Goal: Task Accomplishment & Management: Manage account settings

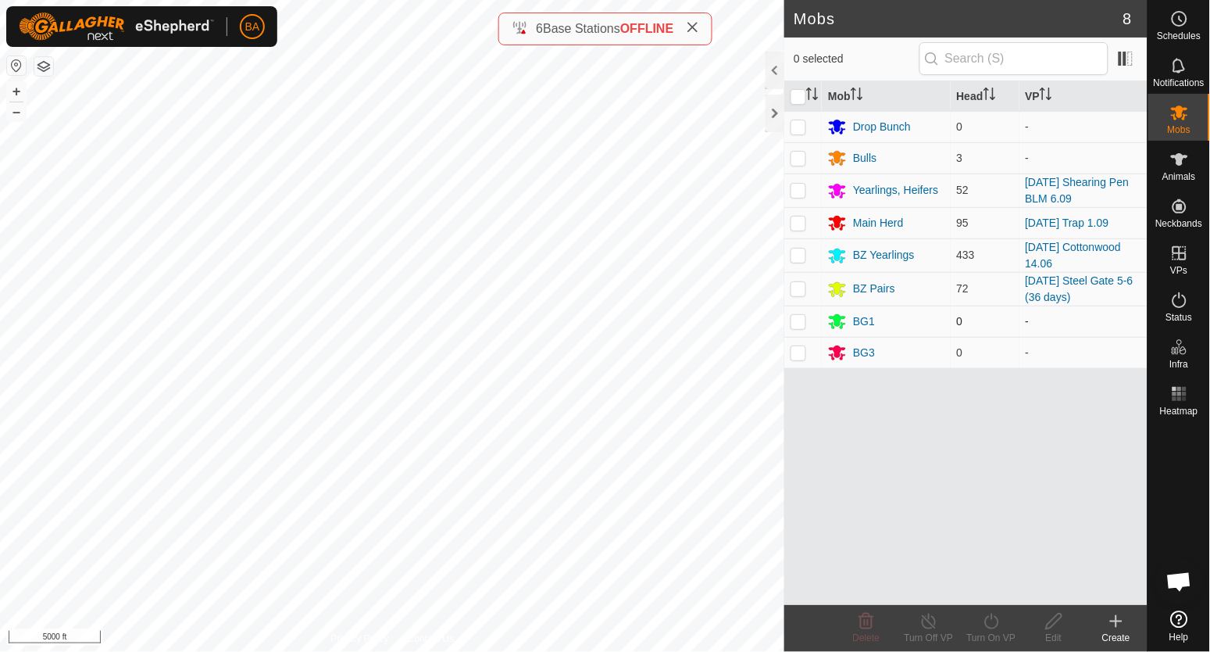
click at [813, 326] on td at bounding box center [803, 320] width 38 height 31
checkbox input "true"
click at [799, 353] on p-checkbox at bounding box center [799, 352] width 16 height 13
checkbox input "true"
click at [866, 631] on div "Delete" at bounding box center [866, 638] width 63 height 14
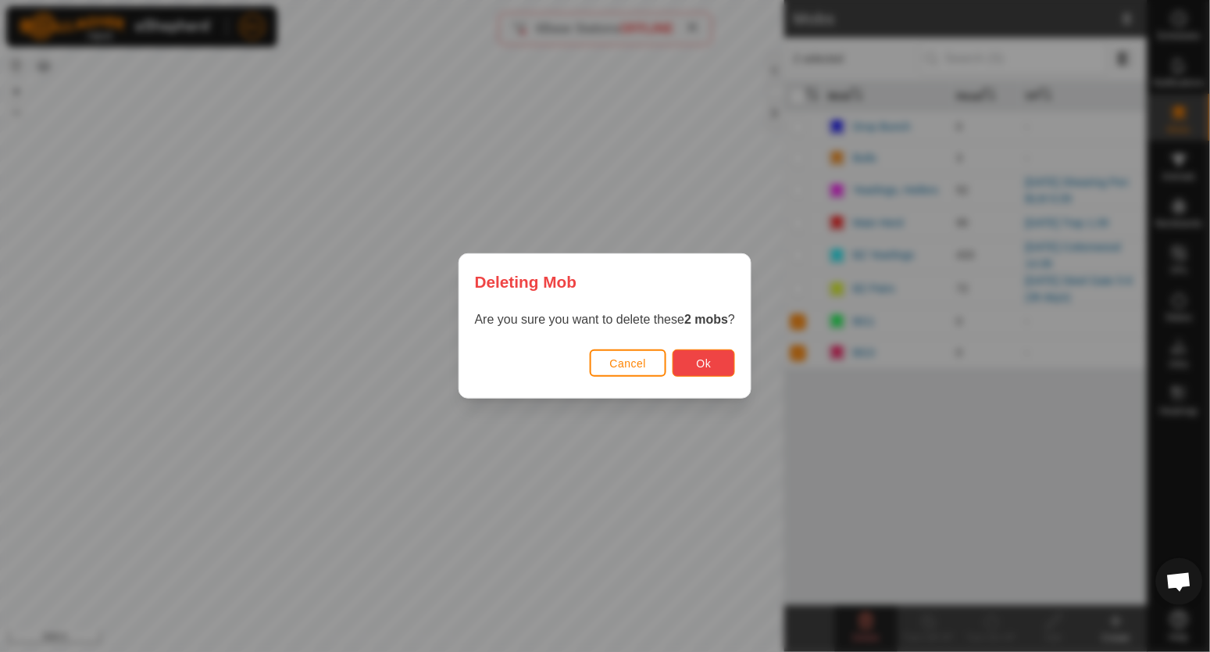
click at [715, 364] on button "Ok" at bounding box center [704, 362] width 63 height 27
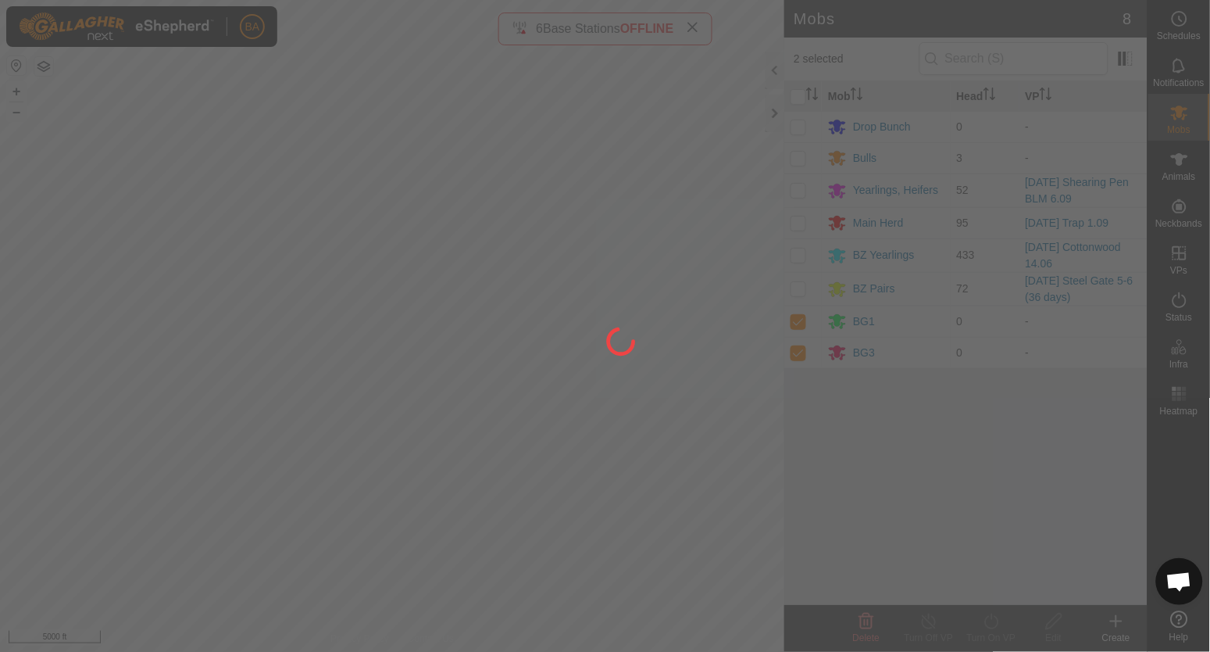
checkbox input "false"
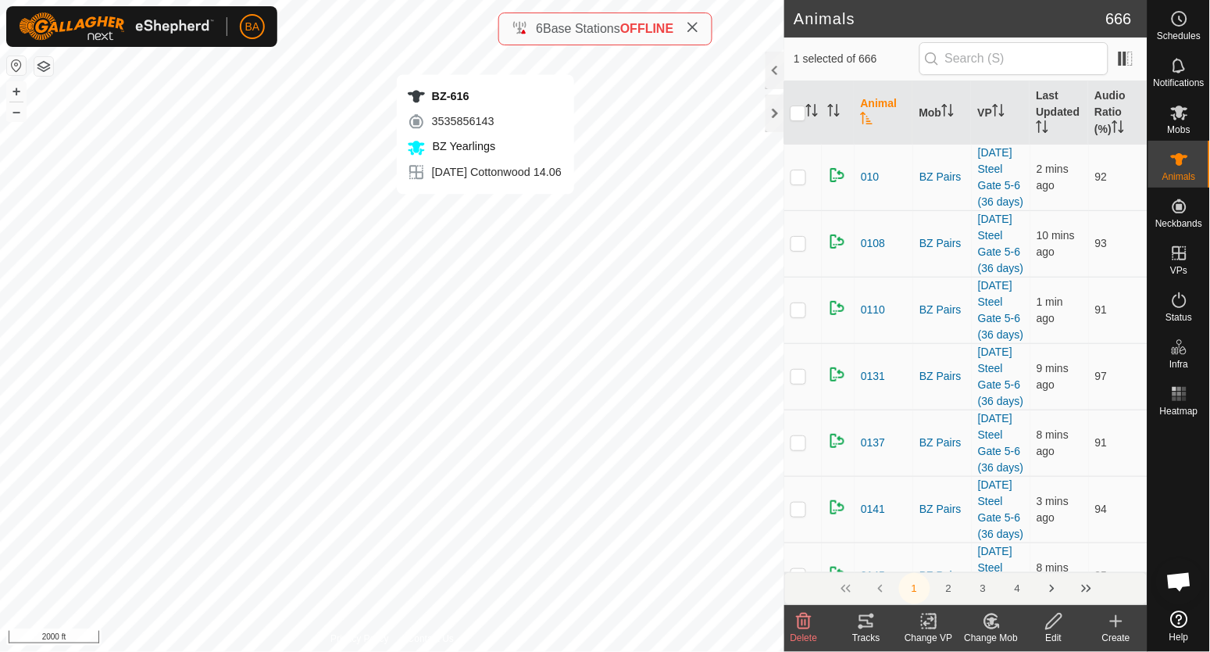
click at [485, 209] on div "BZ-616 3535856143 BZ Yearlings [DATE] Cottonwood 14.06 + – ⇧ i 2000 ft" at bounding box center [392, 326] width 784 height 652
click at [883, 621] on tracks-svg-icon at bounding box center [866, 621] width 63 height 19
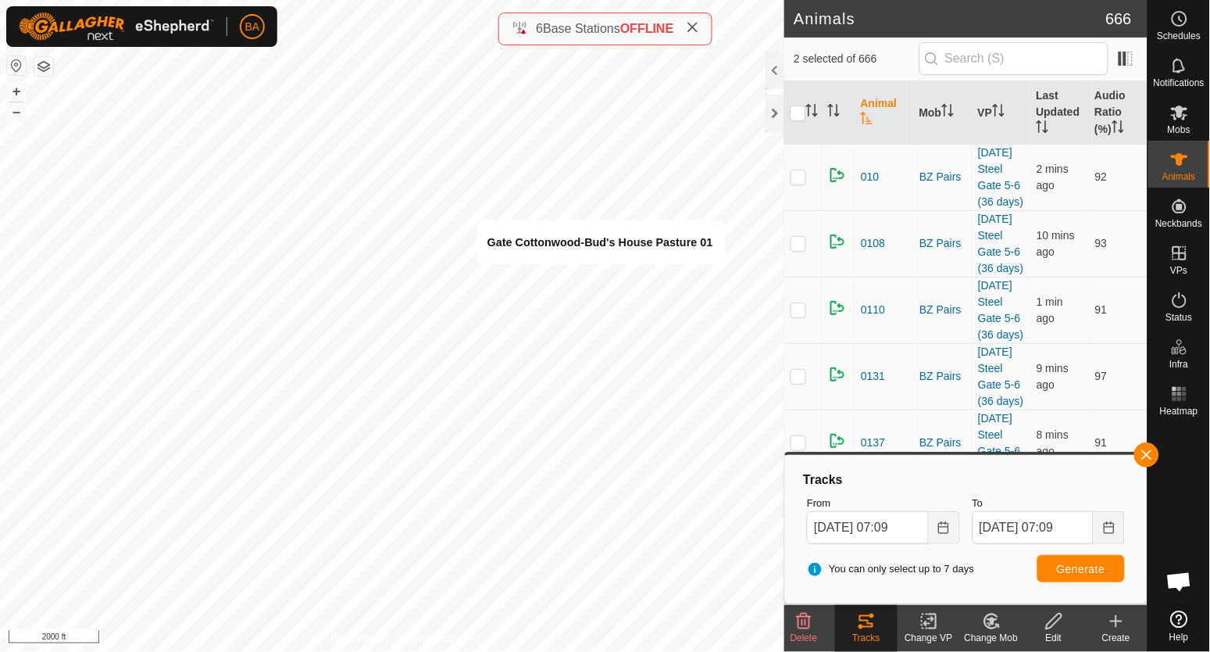
drag, startPoint x: 552, startPoint y: 341, endPoint x: 1005, endPoint y: 473, distance: 472.2
click at [1002, 473] on div "Tracks" at bounding box center [966, 479] width 330 height 19
click at [942, 528] on icon "Choose Date" at bounding box center [944, 527] width 13 height 13
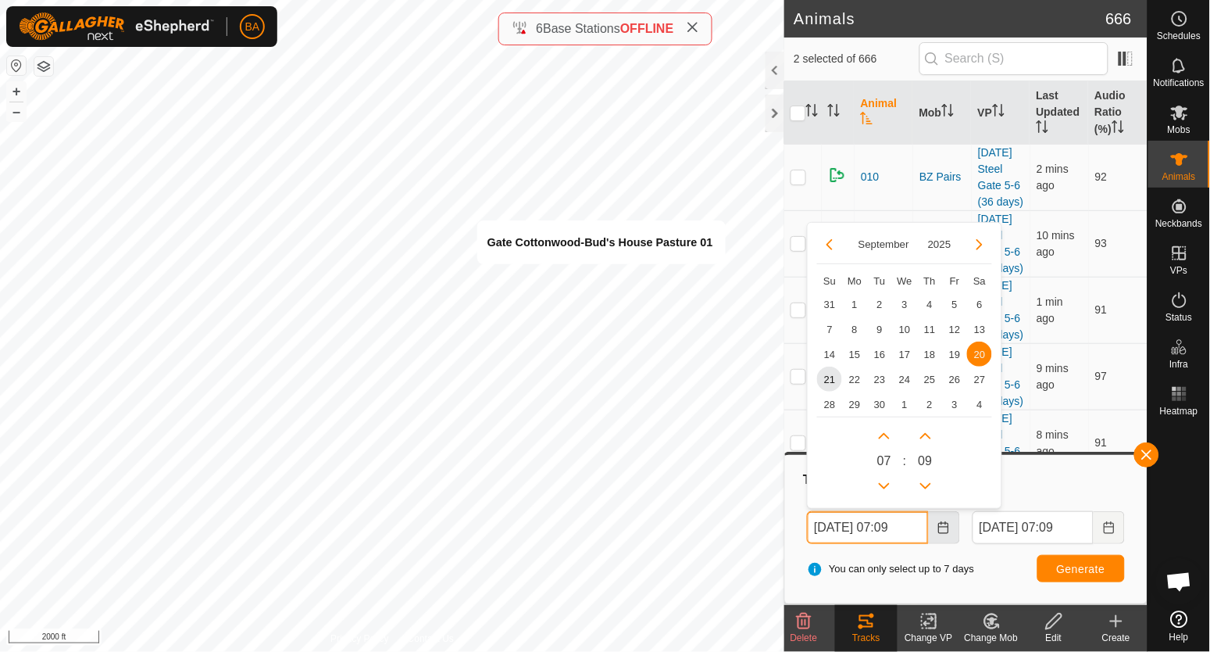
scroll to position [0, 2]
click at [956, 353] on span "19" at bounding box center [954, 353] width 25 height 25
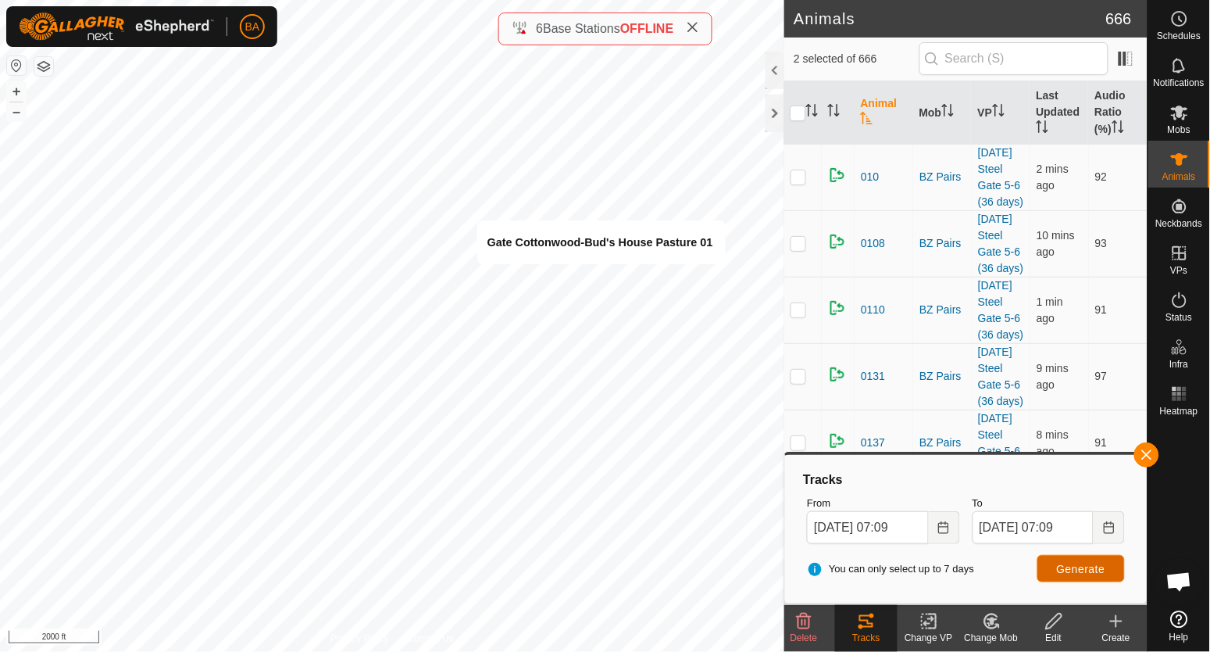
click at [1090, 570] on span "Generate" at bounding box center [1081, 569] width 48 height 13
click at [943, 528] on icon "Choose Date" at bounding box center [944, 527] width 13 height 13
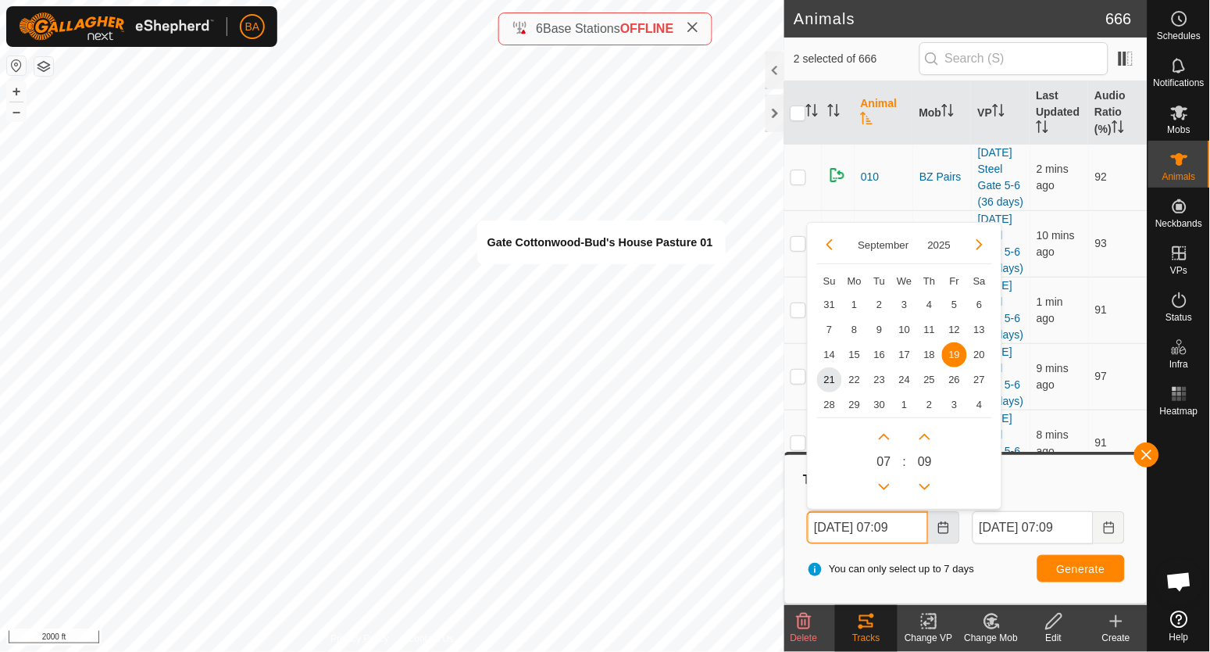
scroll to position [0, 2]
click at [931, 358] on span "18" at bounding box center [929, 353] width 25 height 25
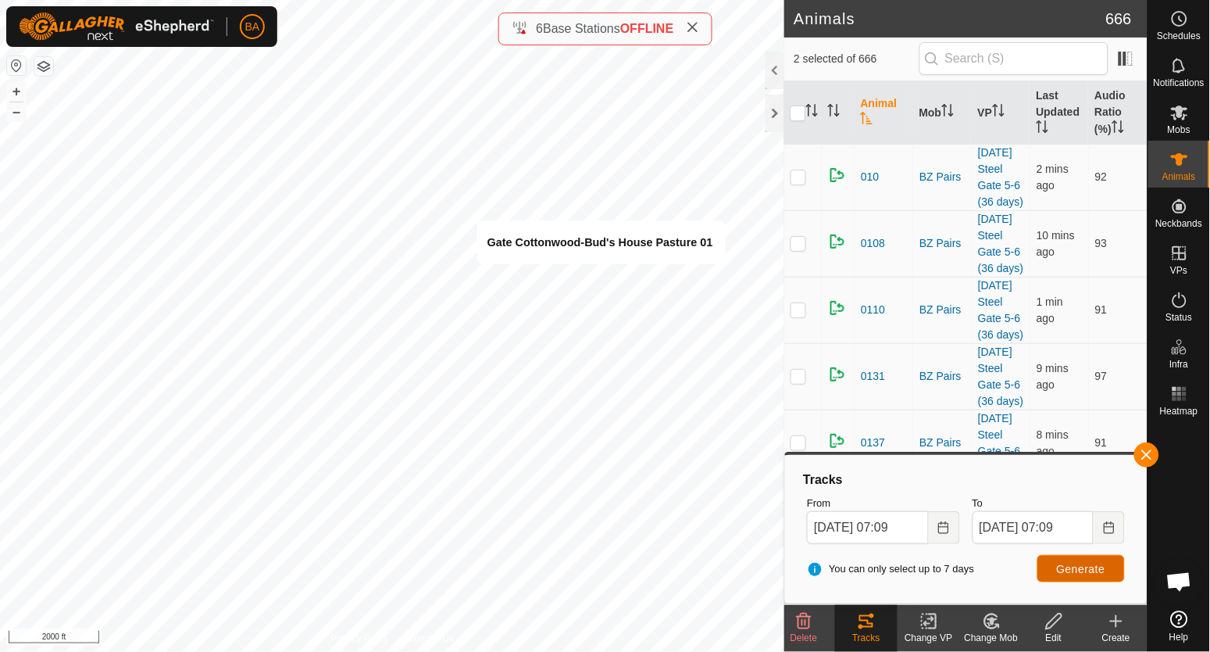
click at [1094, 570] on span "Generate" at bounding box center [1081, 569] width 48 height 13
click at [939, 531] on icon "Choose Date" at bounding box center [943, 527] width 10 height 13
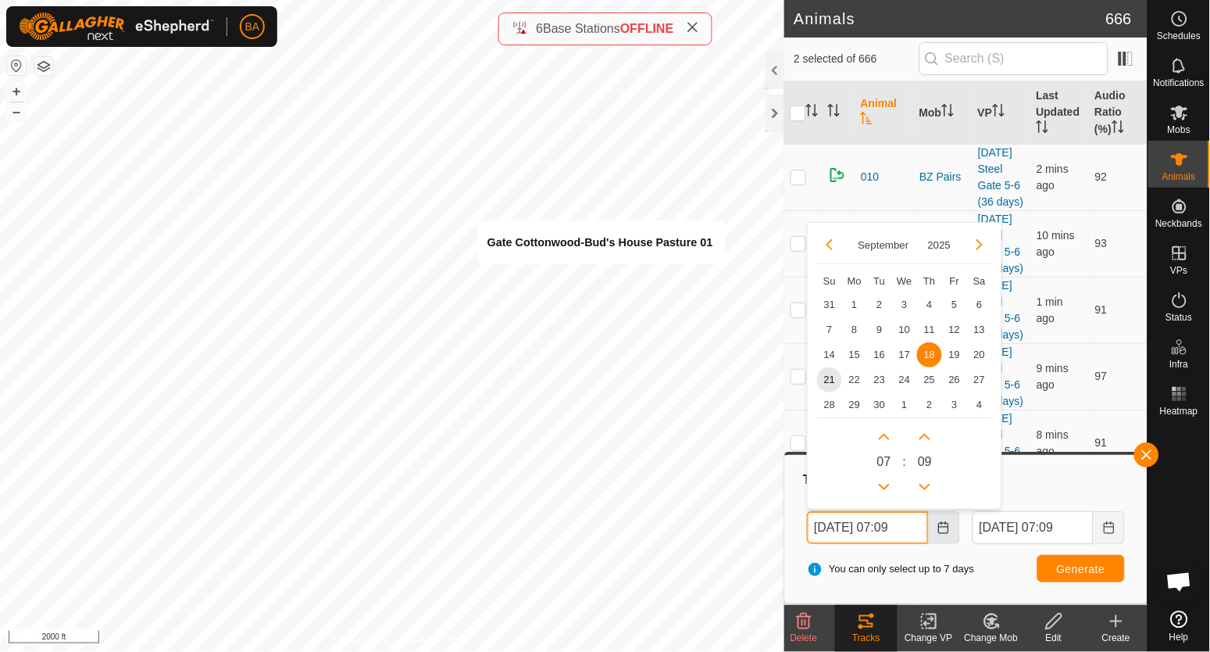
scroll to position [0, 2]
click at [905, 353] on span "17" at bounding box center [904, 353] width 25 height 25
type input "[DATE] 07:09"
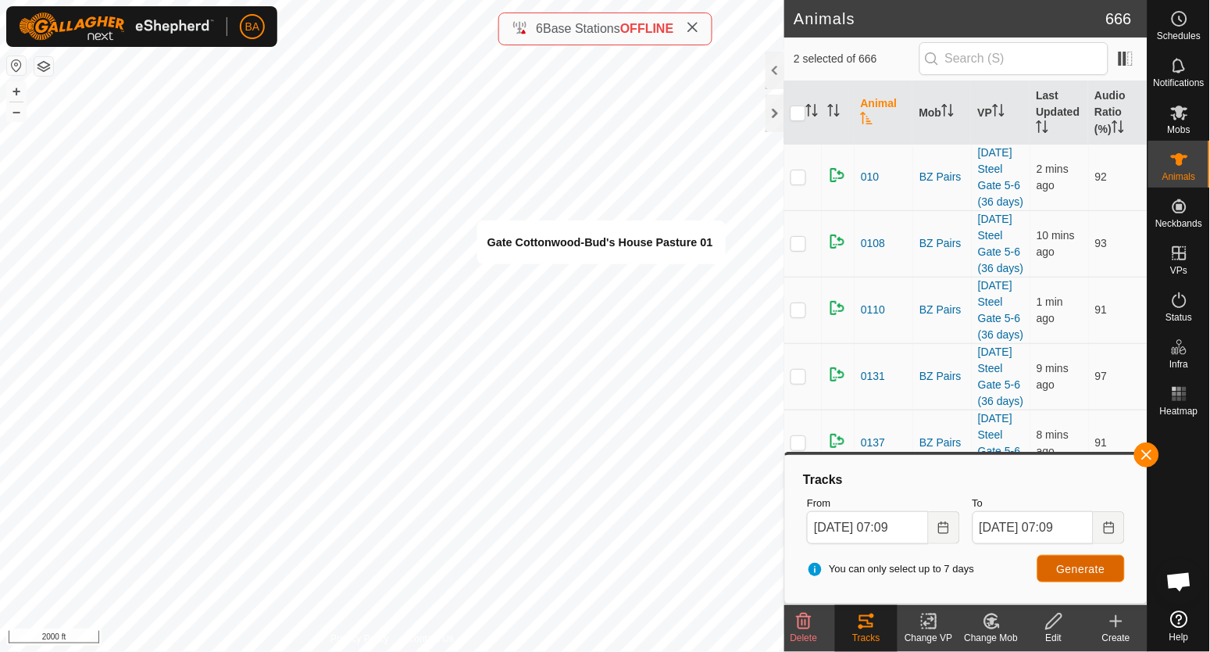
click at [1077, 571] on span "Generate" at bounding box center [1081, 569] width 48 height 13
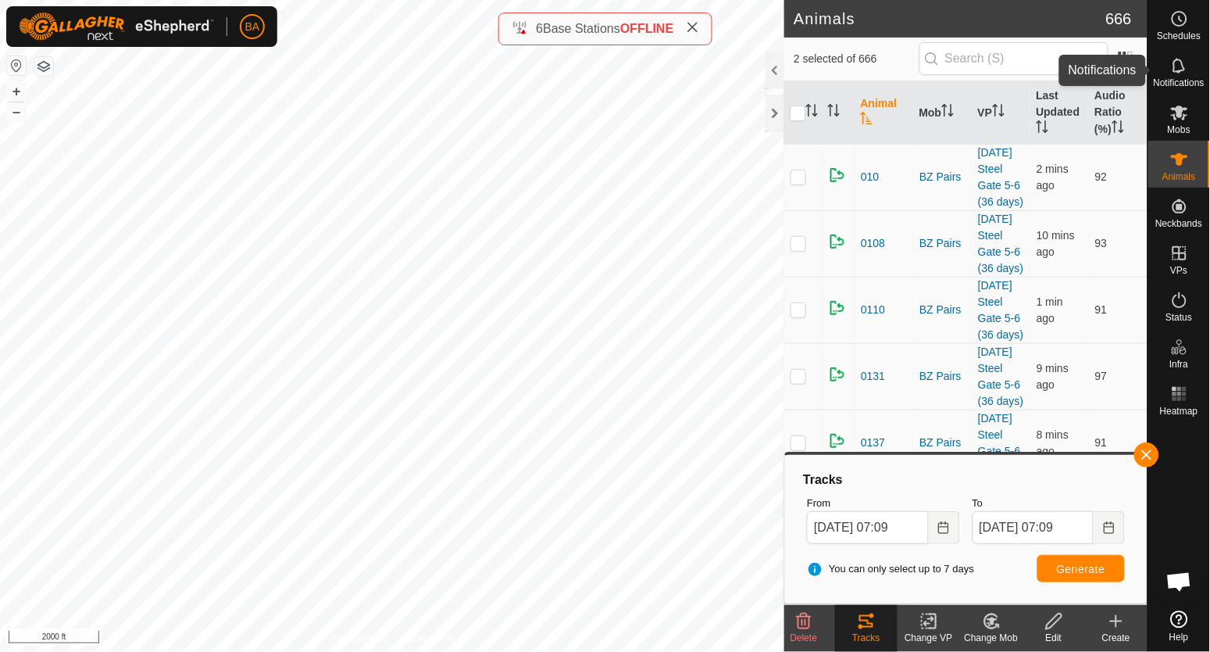
click at [1177, 69] on icon at bounding box center [1179, 65] width 19 height 19
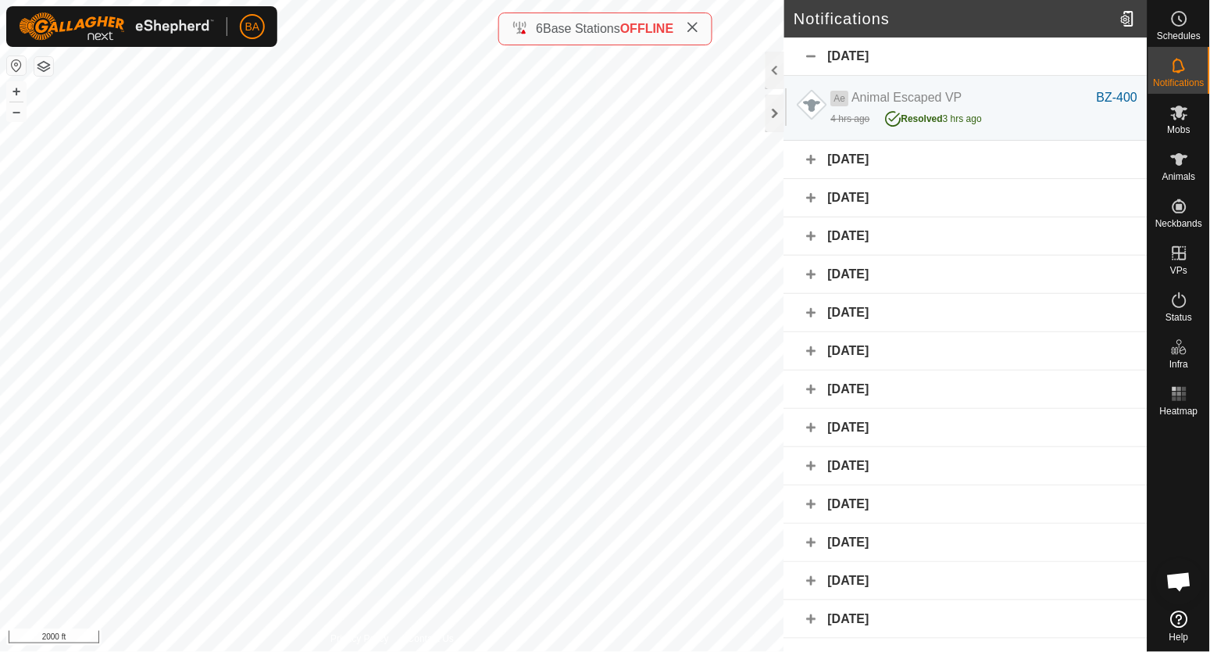
click at [1052, 166] on div "[DATE]" at bounding box center [965, 160] width 363 height 38
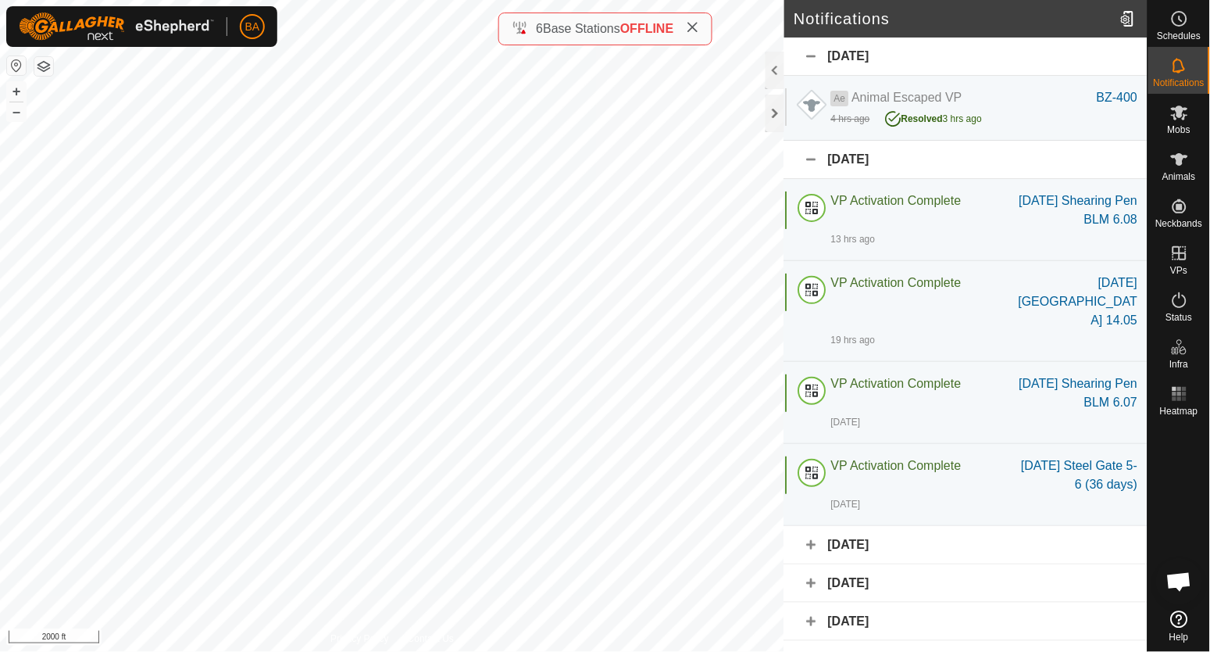
click at [1050, 160] on div "[DATE]" at bounding box center [965, 160] width 363 height 38
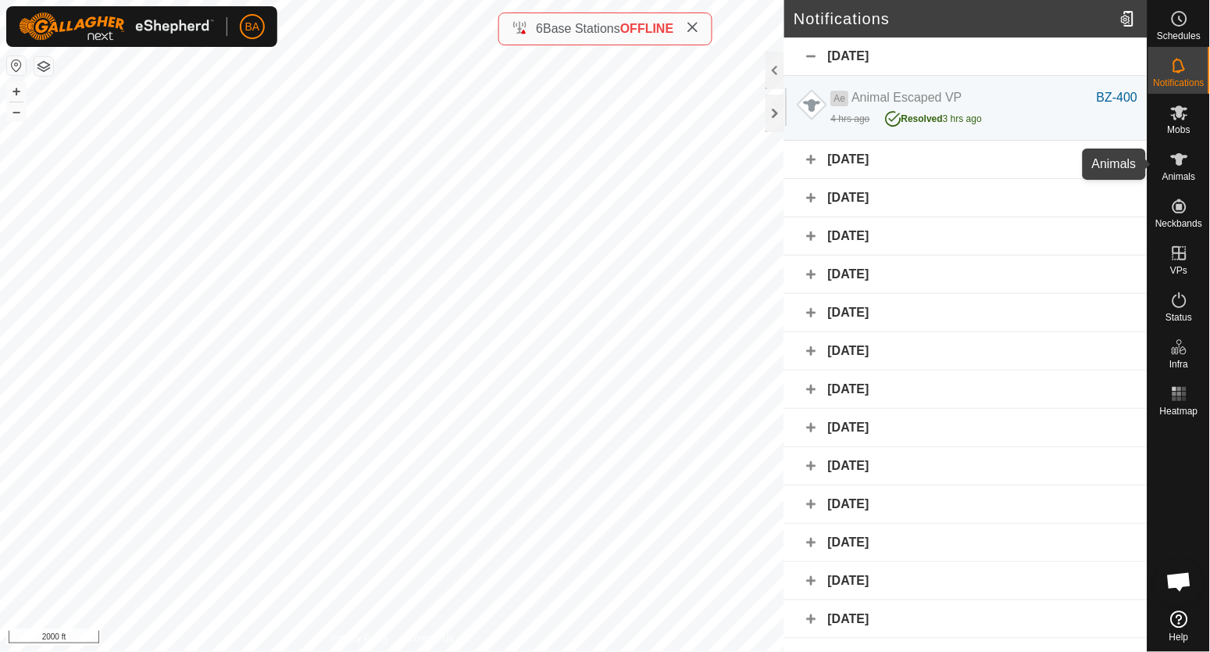
click at [1177, 165] on icon at bounding box center [1179, 159] width 19 height 19
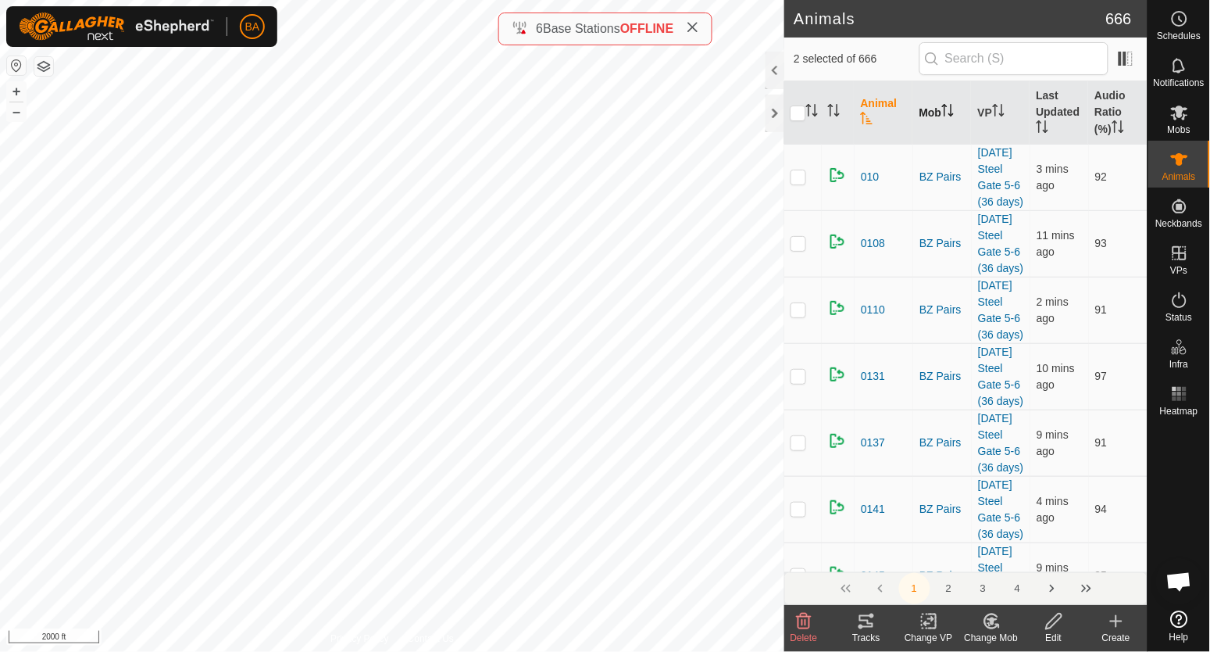
click at [812, 113] on icon "Activate to sort" at bounding box center [812, 110] width 13 height 13
click at [863, 624] on icon at bounding box center [866, 621] width 19 height 19
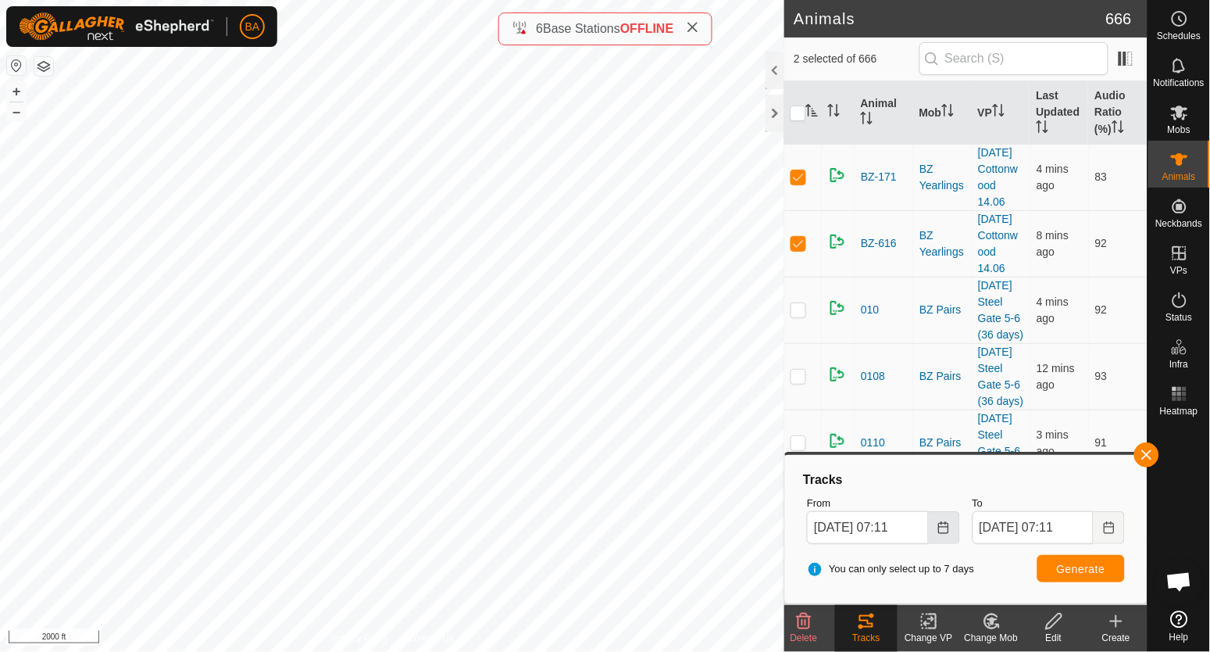
click at [934, 527] on button "Choose Date" at bounding box center [944, 527] width 31 height 33
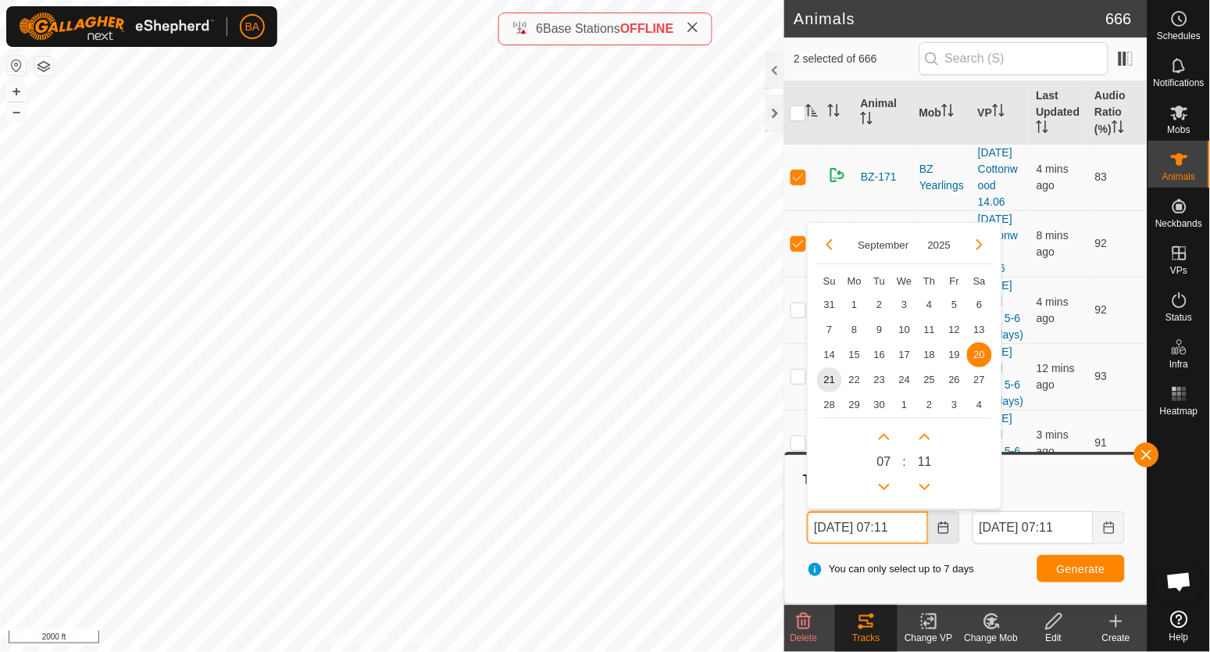
scroll to position [0, 1]
click at [848, 353] on span "15" at bounding box center [854, 353] width 25 height 25
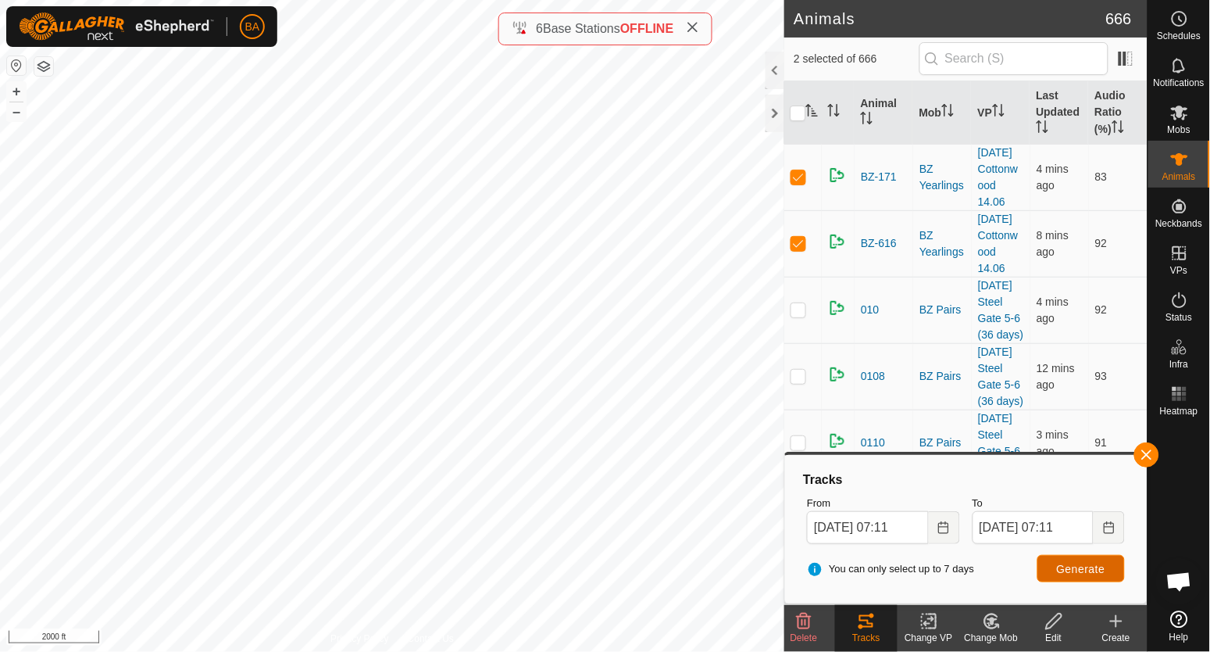
click at [1052, 571] on button "Generate" at bounding box center [1082, 568] width 88 height 27
click at [954, 537] on button "Choose Date" at bounding box center [944, 527] width 31 height 33
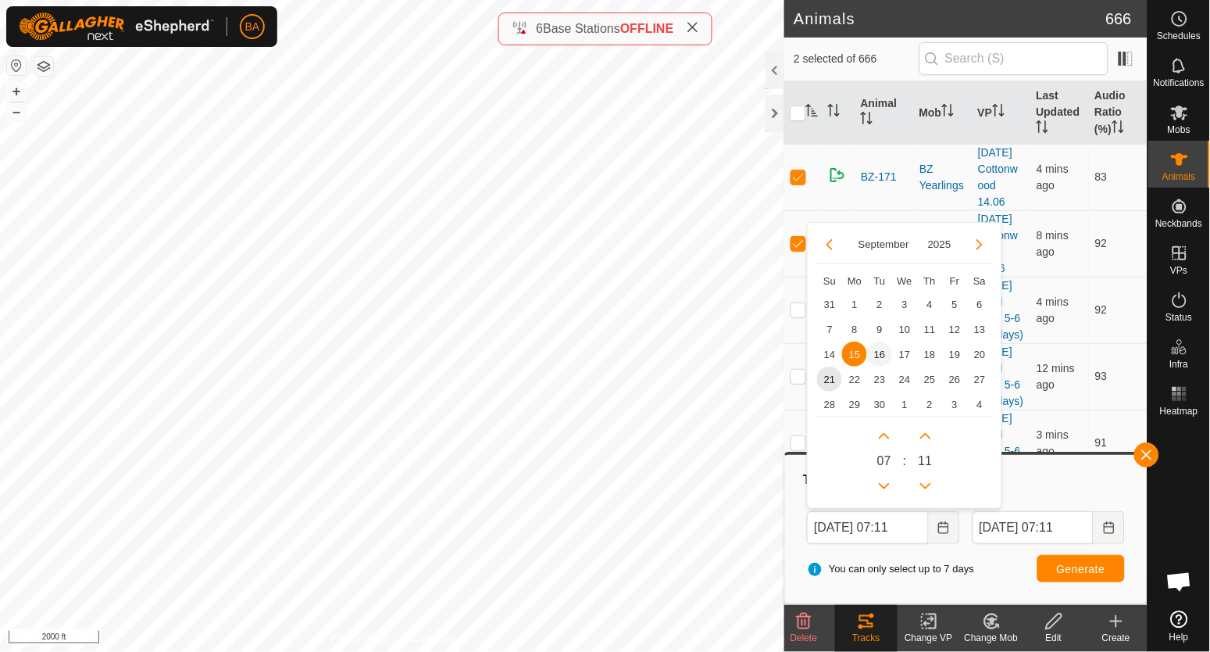
click at [879, 347] on span "16" at bounding box center [879, 353] width 25 height 25
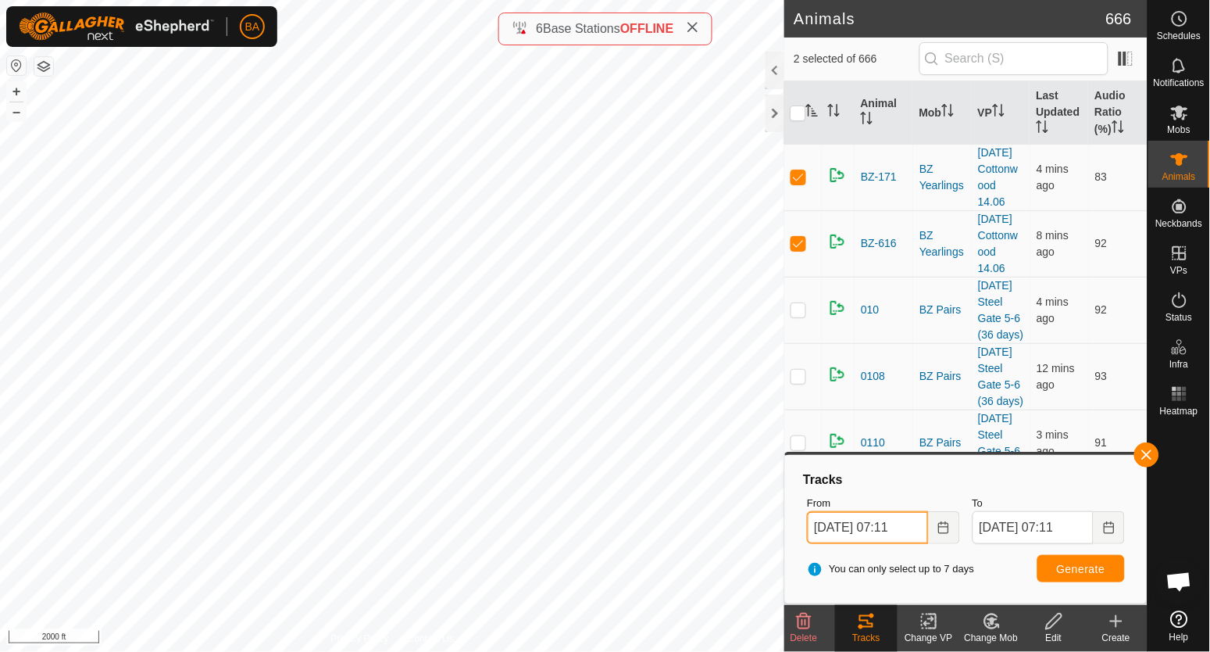
scroll to position [0, 1]
click at [1070, 572] on span "Generate" at bounding box center [1081, 569] width 48 height 13
click at [954, 528] on button "Choose Date" at bounding box center [944, 527] width 31 height 33
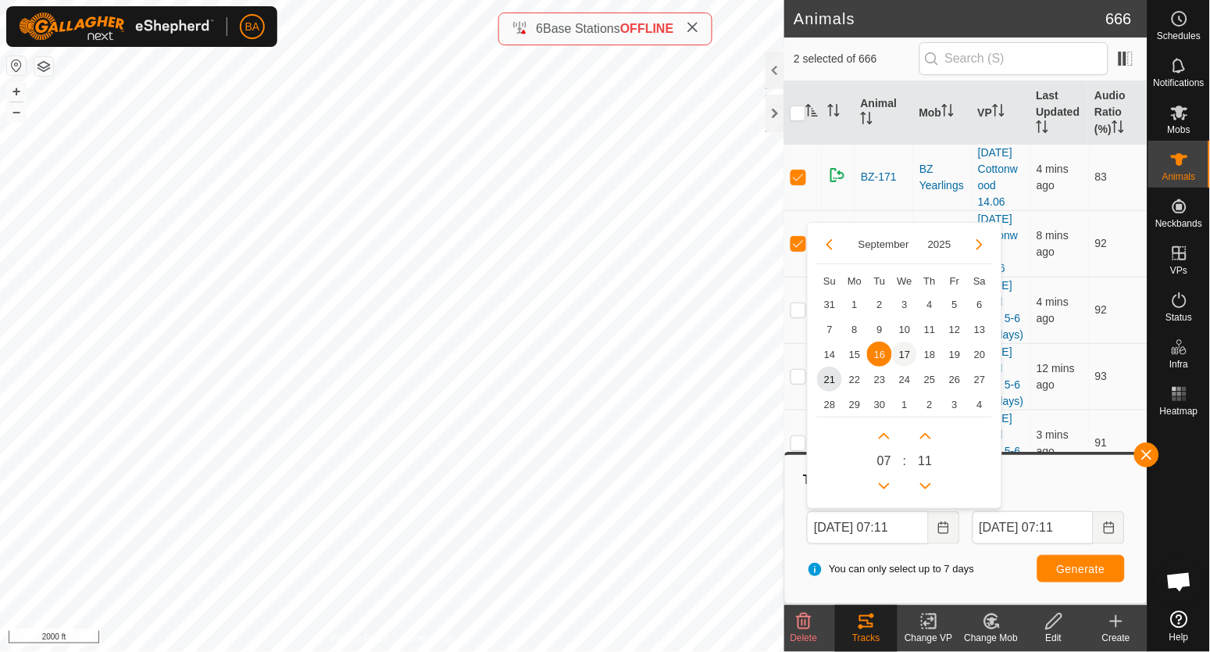
click at [908, 352] on span "17" at bounding box center [904, 353] width 25 height 25
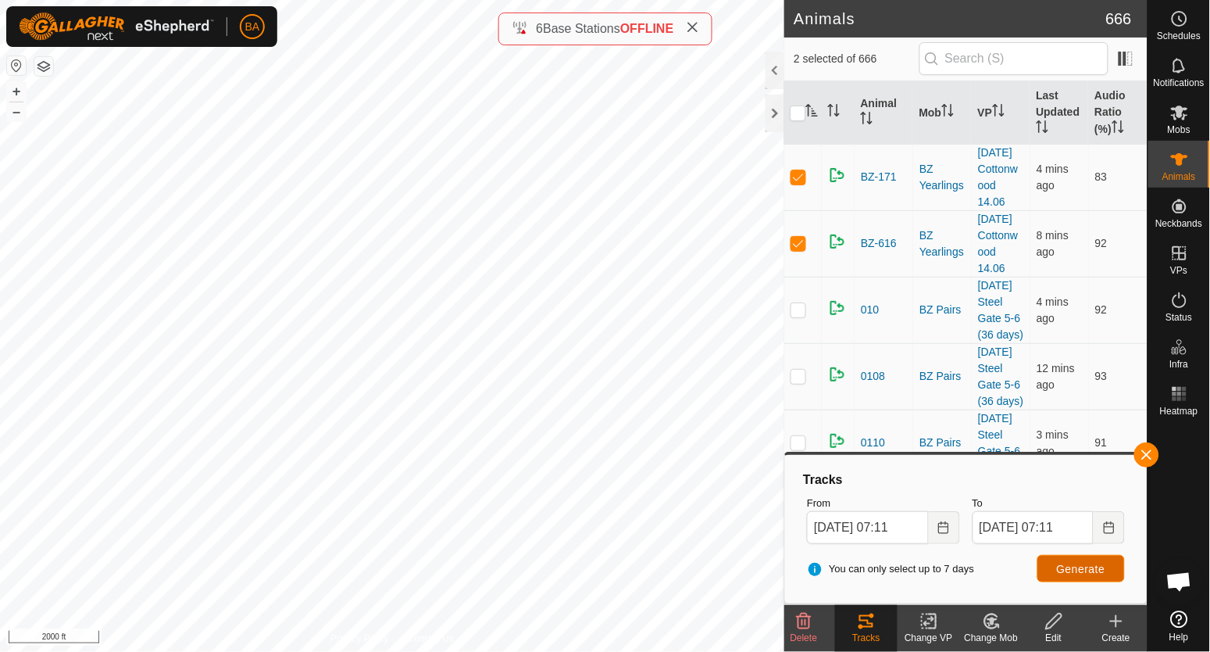
click at [1063, 563] on span "Generate" at bounding box center [1081, 569] width 48 height 13
click at [941, 519] on button "Choose Date" at bounding box center [944, 527] width 31 height 33
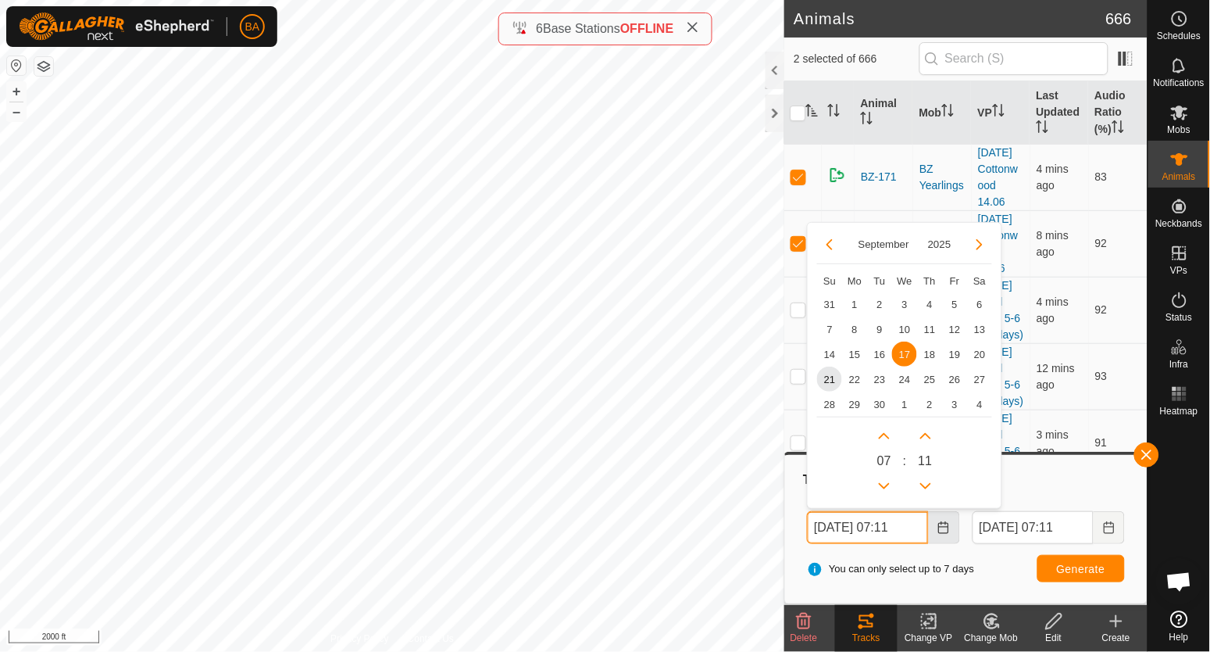
scroll to position [0, 1]
click at [920, 350] on span "18" at bounding box center [929, 353] width 25 height 25
type input "[DATE] 07:11"
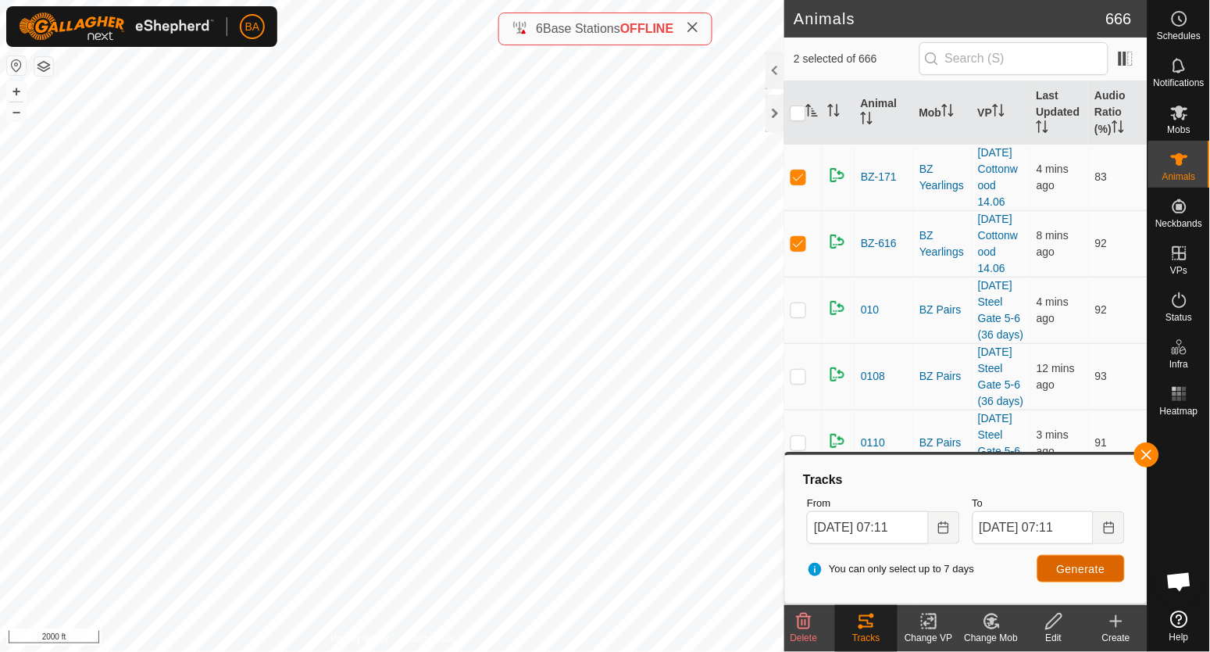
click at [1059, 565] on span "Generate" at bounding box center [1081, 569] width 48 height 13
click at [1149, 458] on button "button" at bounding box center [1146, 454] width 25 height 25
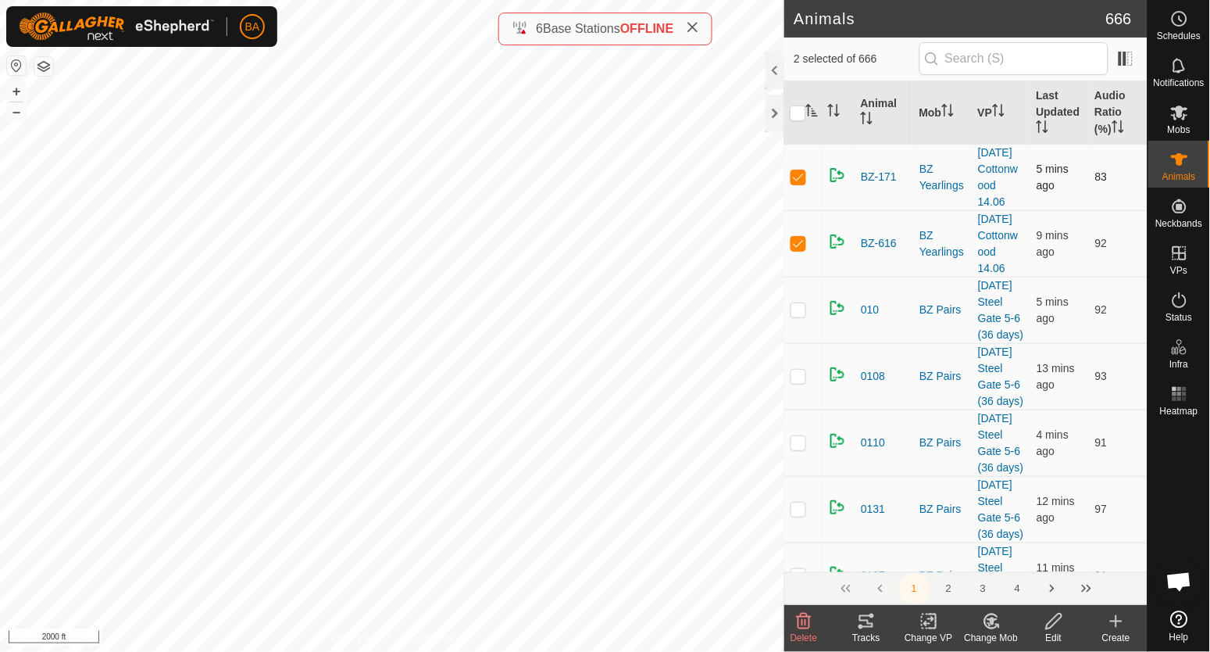
click at [792, 181] on p-checkbox at bounding box center [799, 176] width 16 height 13
click at [799, 249] on p-checkbox at bounding box center [799, 243] width 16 height 13
checkbox input "true"
click at [859, 625] on icon at bounding box center [861, 626] width 5 height 5
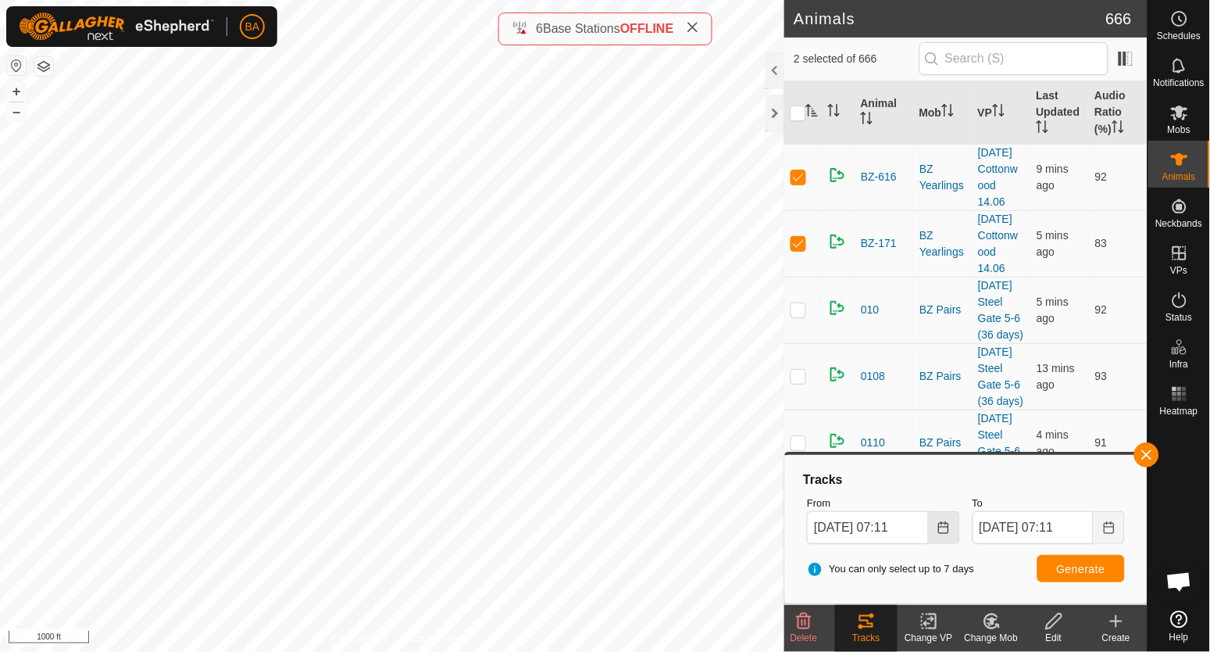
click at [953, 529] on button "Choose Date" at bounding box center [944, 527] width 31 height 33
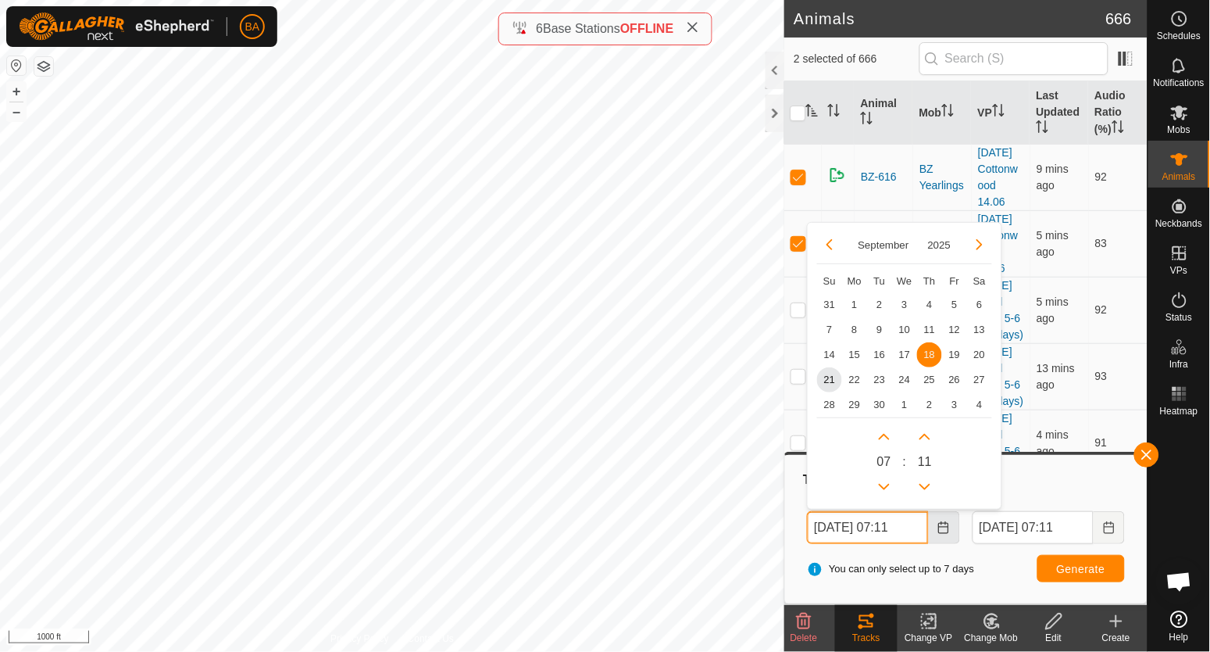
scroll to position [0, 1]
click at [984, 355] on span "20" at bounding box center [979, 353] width 25 height 25
type input "[DATE] 07:11"
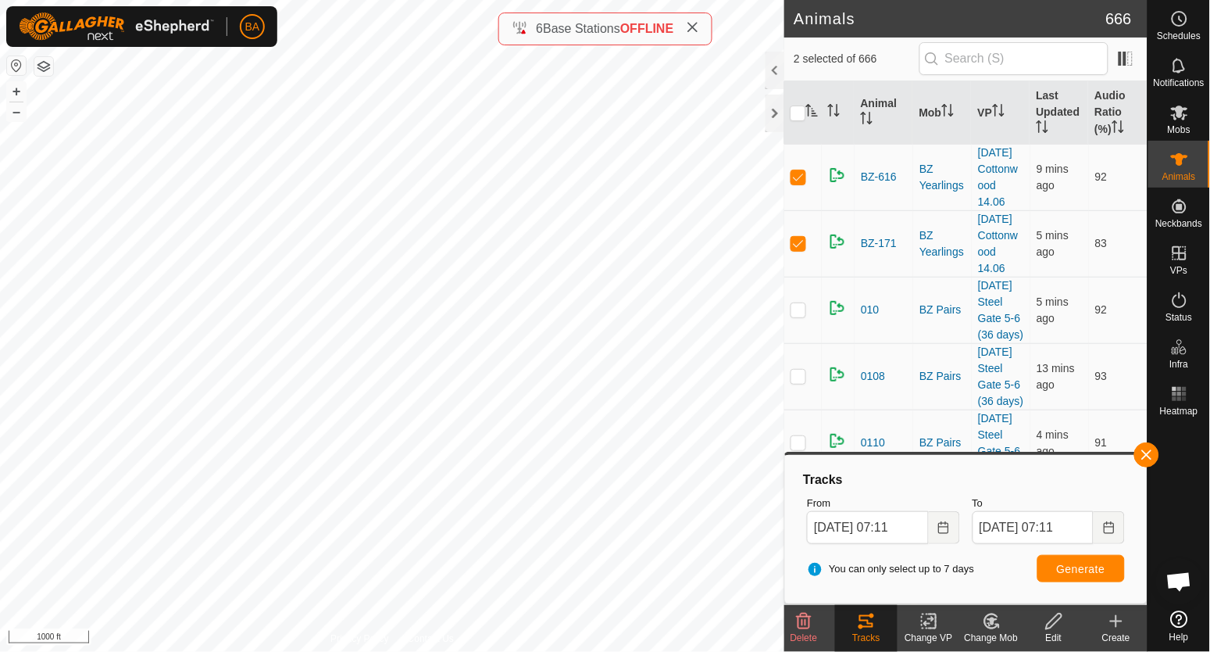
click at [1076, 582] on div "You can only select up to 7 days Generate" at bounding box center [966, 569] width 330 height 38
click at [1076, 572] on span "Generate" at bounding box center [1081, 569] width 48 height 13
click at [1146, 448] on button "button" at bounding box center [1146, 454] width 25 height 25
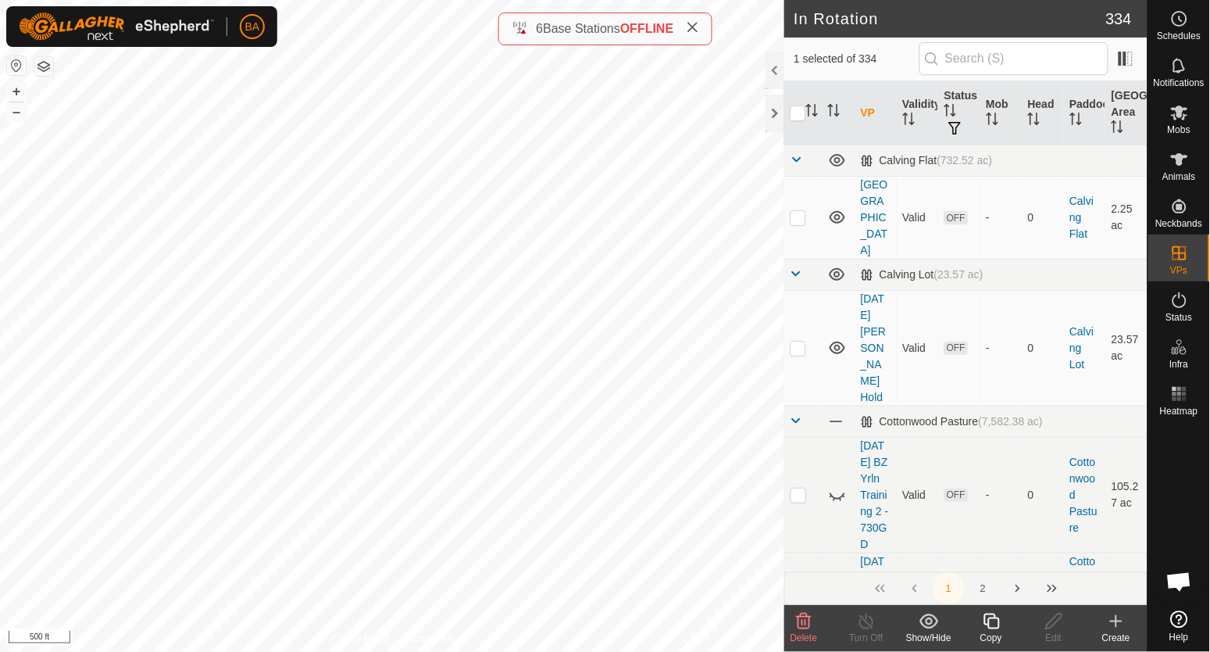
checkbox input "true"
checkbox input "false"
checkbox input "true"
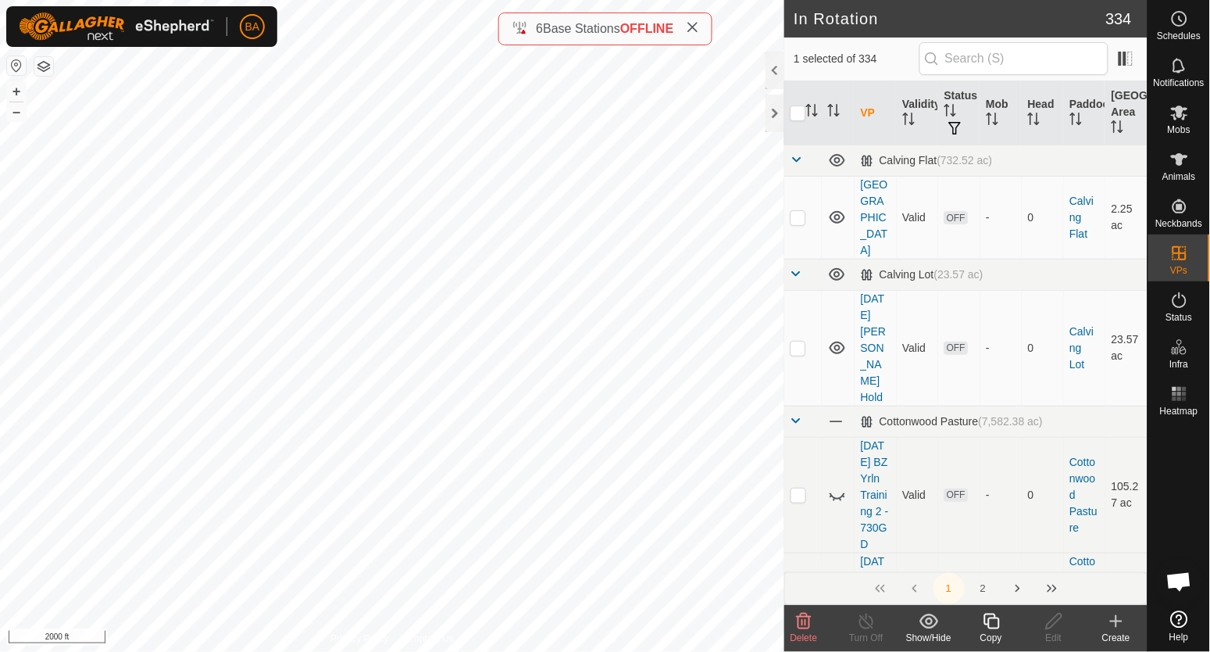
checkbox input "true"
checkbox input "false"
checkbox input "true"
click at [1175, 39] on span "Schedules" at bounding box center [1179, 35] width 44 height 9
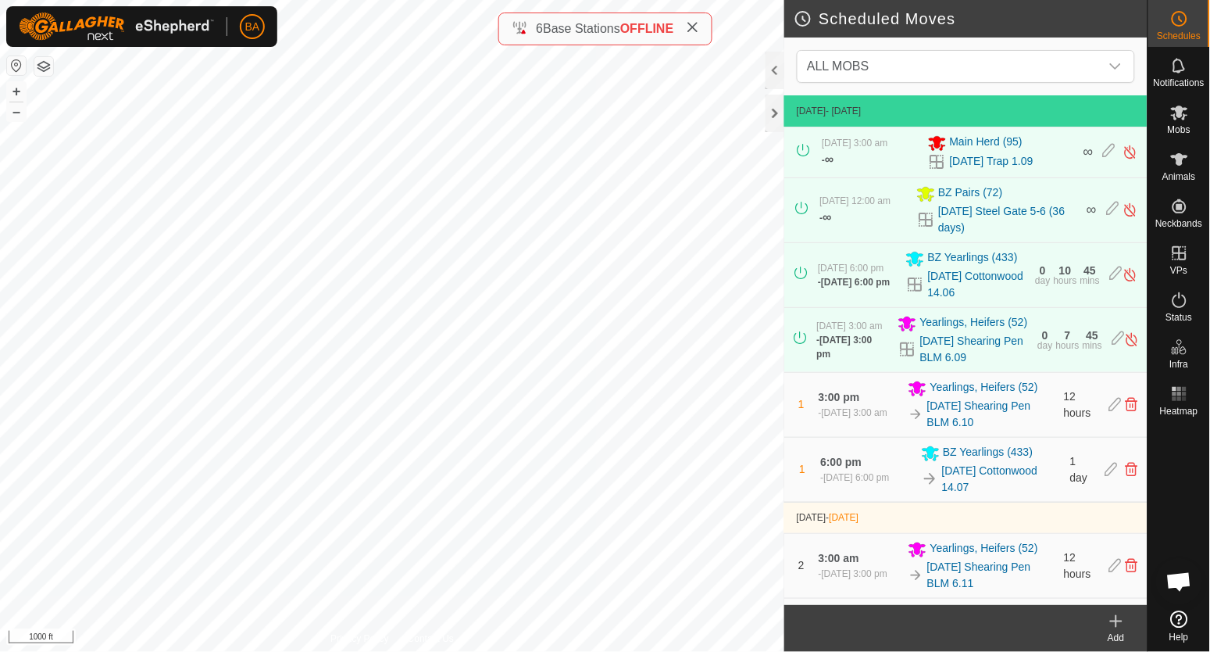
click at [1113, 625] on icon at bounding box center [1116, 621] width 19 height 19
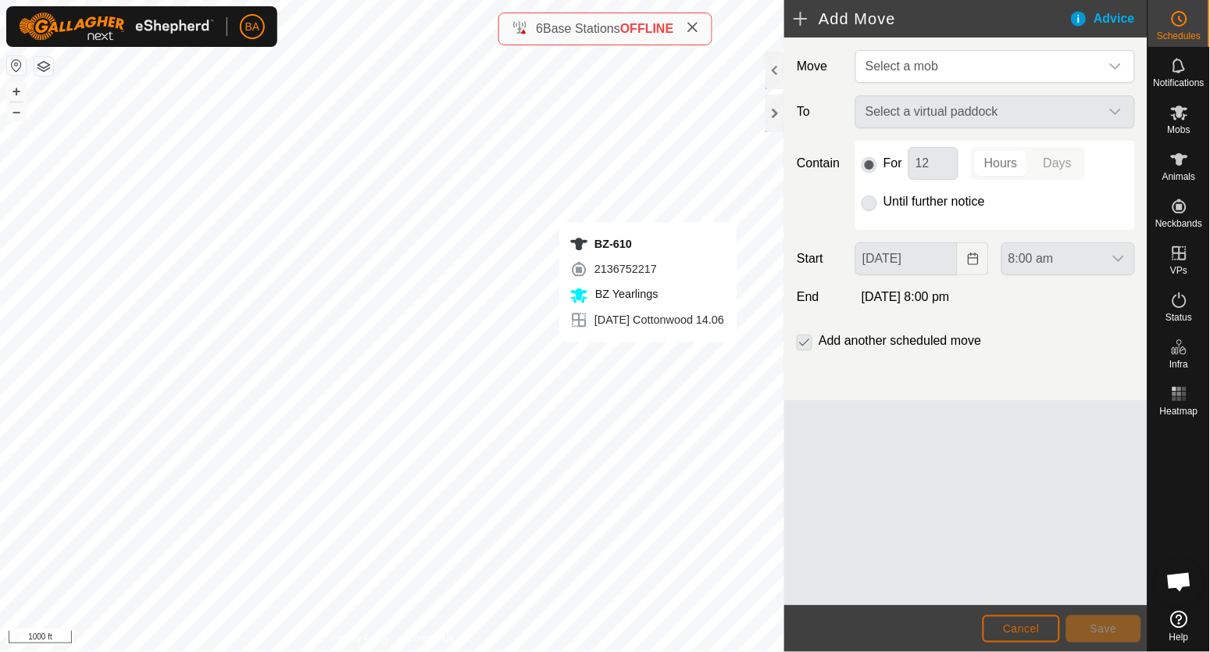
click at [1032, 629] on span "Cancel" at bounding box center [1021, 628] width 37 height 13
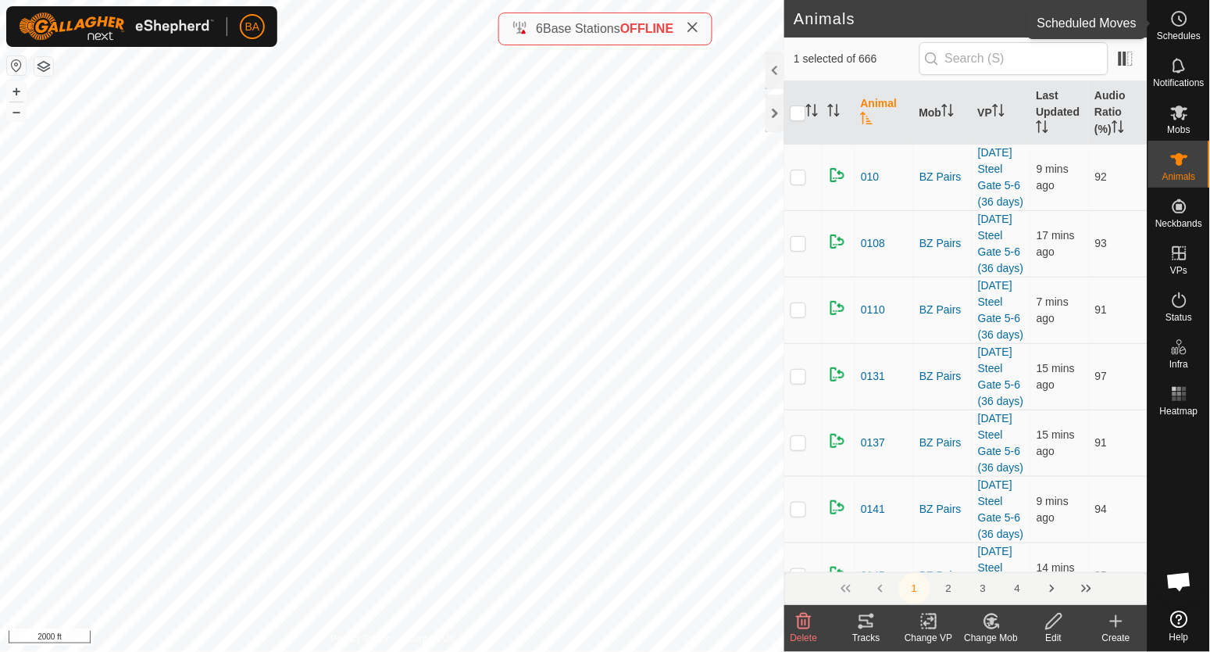
click at [1188, 38] on span "Schedules" at bounding box center [1179, 35] width 44 height 9
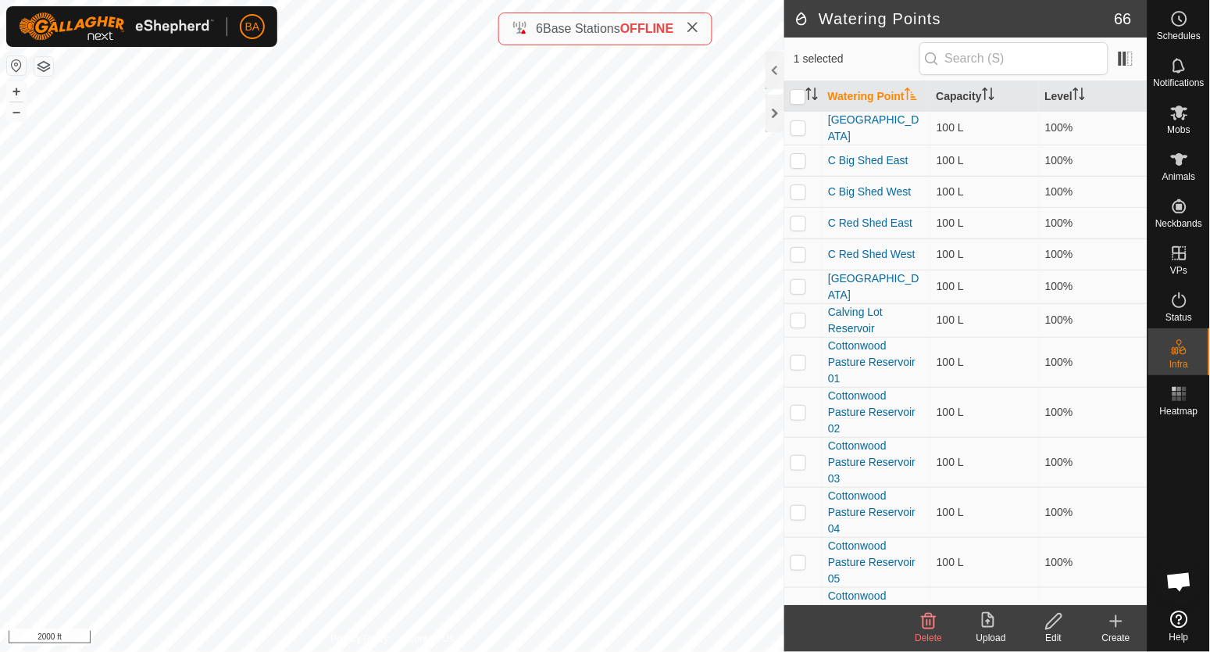
click at [1049, 625] on icon at bounding box center [1055, 621] width 20 height 19
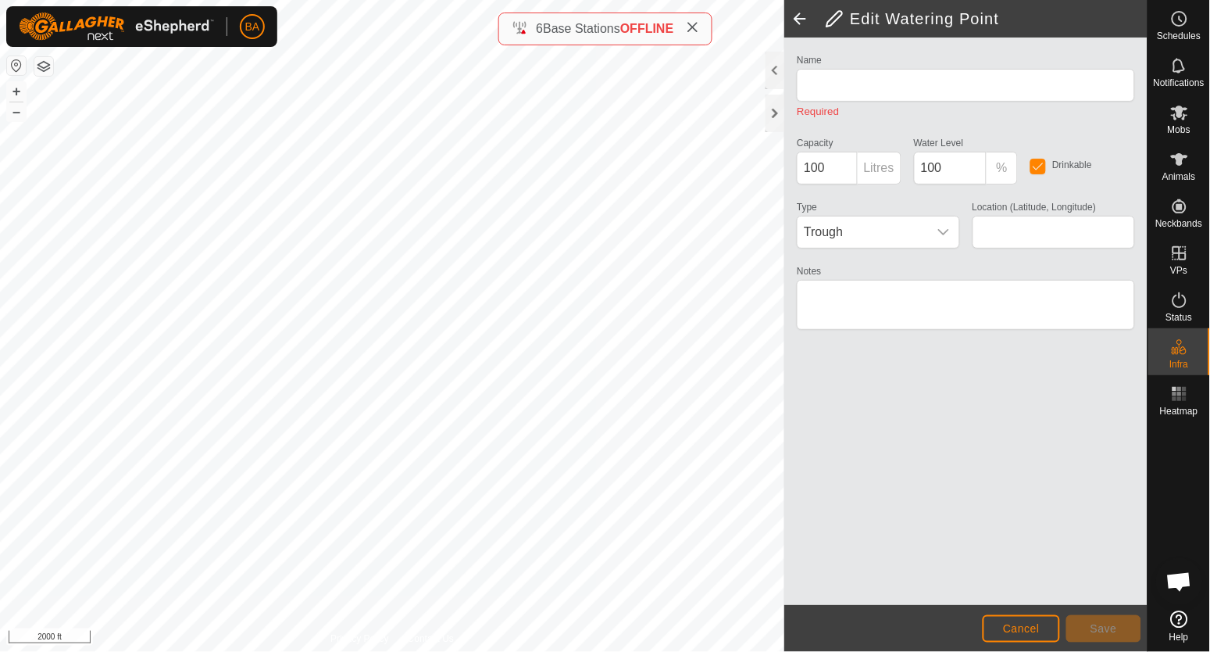
type input "Steel Gate Pasture Reservoir 09"
type input "45.181250, -104.535161"
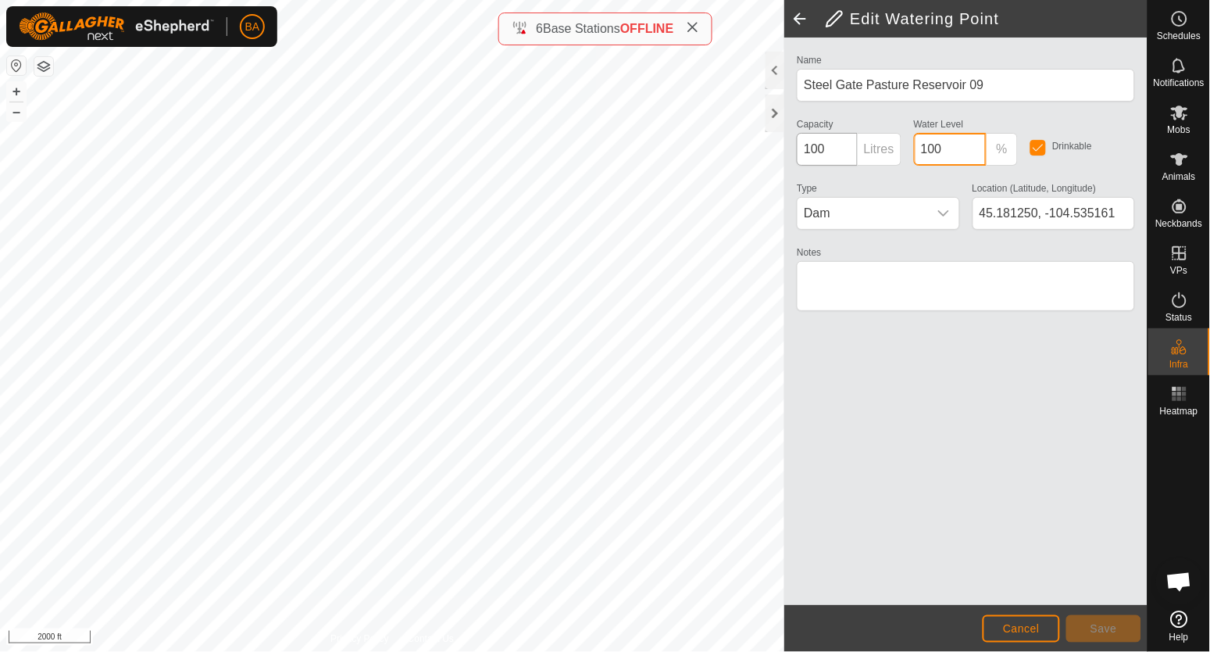
drag, startPoint x: 955, startPoint y: 149, endPoint x: 828, endPoint y: 147, distance: 126.6
click at [828, 147] on div "Name Steel Gate Pasture Reservoir 09 Capacity 100 Litres Water Level 100 % Drin…" at bounding box center [966, 189] width 351 height 279
type input "0"
click at [1084, 631] on button "Save" at bounding box center [1103, 628] width 75 height 27
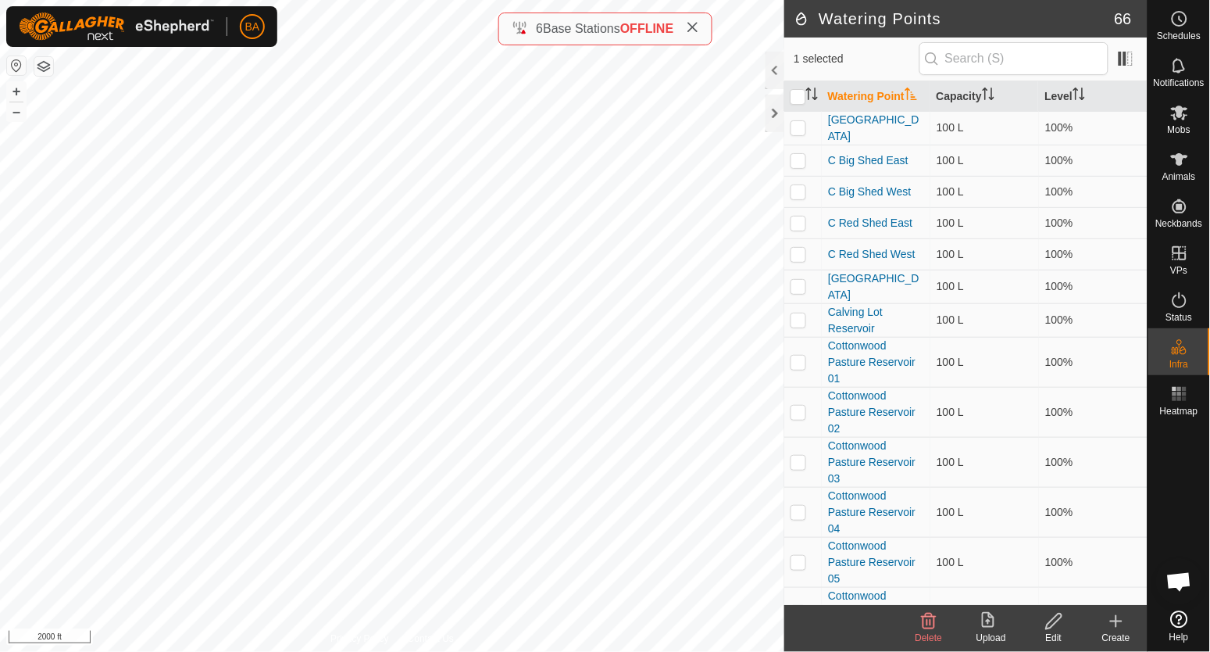
click at [1062, 619] on icon at bounding box center [1055, 621] width 20 height 19
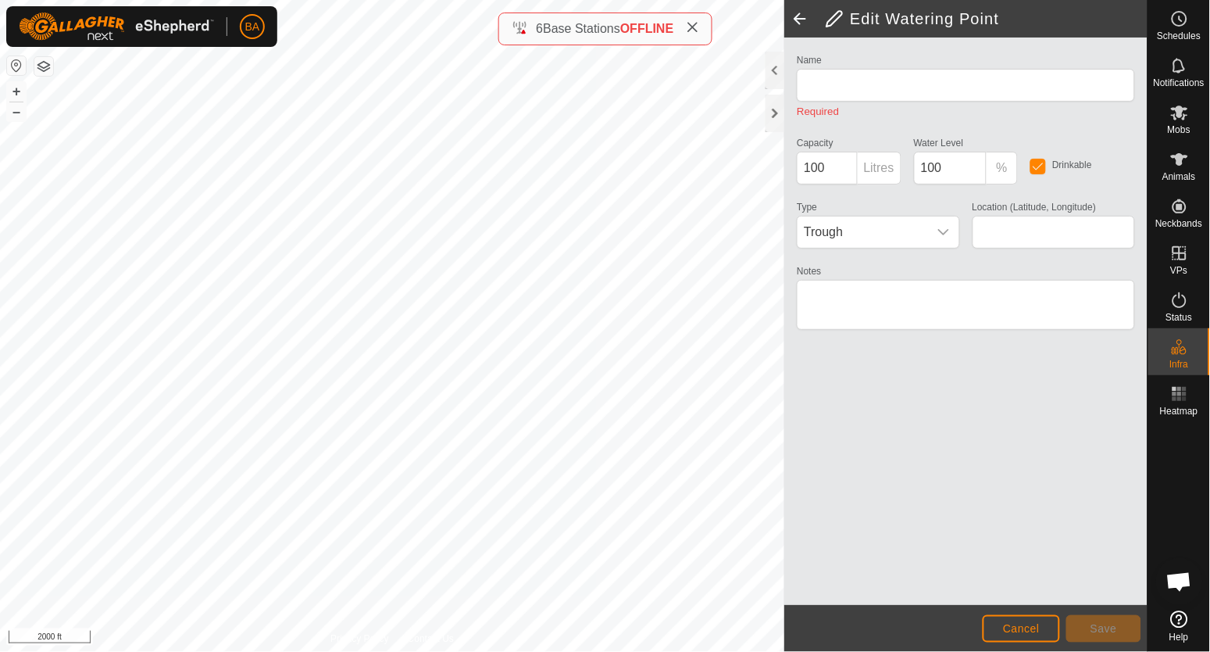
type input "Steel Gate Pasture Reservoir 02"
type input "45.181026, -104.553177"
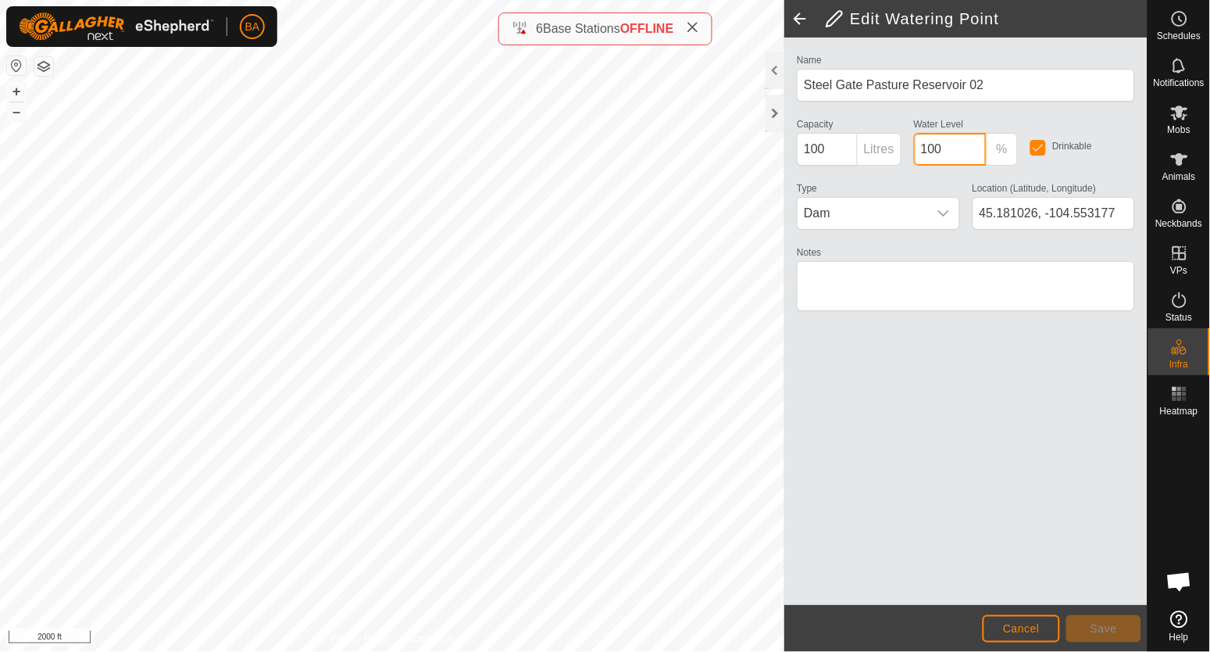
click at [738, 156] on div "Edit Watering Point Name Steel Gate Pasture Reservoir 02 Capacity 100 Litres Wa…" at bounding box center [574, 326] width 1148 height 652
type input "0"
click at [1112, 626] on span "Save" at bounding box center [1104, 628] width 27 height 13
